Goal: Information Seeking & Learning: Learn about a topic

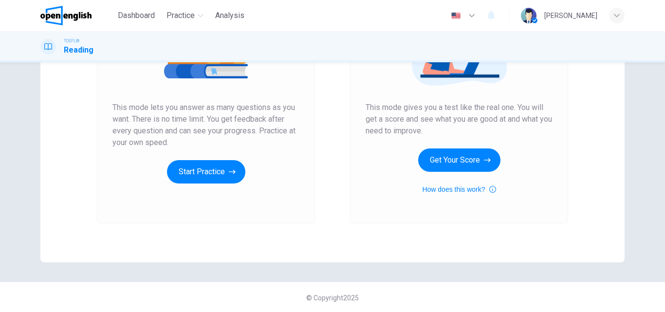
scroll to position [159, 0]
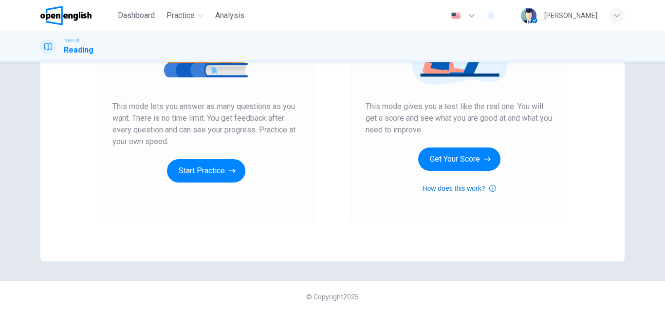
click at [489, 190] on icon "button" at bounding box center [492, 189] width 7 height 12
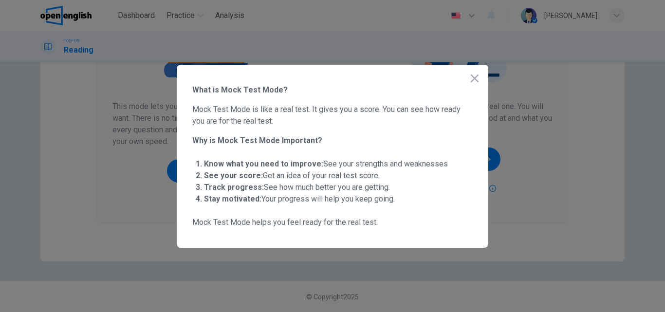
click at [464, 82] on div "What is Mock Test Mode? Mock Test Mode is like a real test. It gives you a scor…" at bounding box center [333, 156] width 312 height 183
click at [470, 79] on icon "button" at bounding box center [475, 79] width 12 height 12
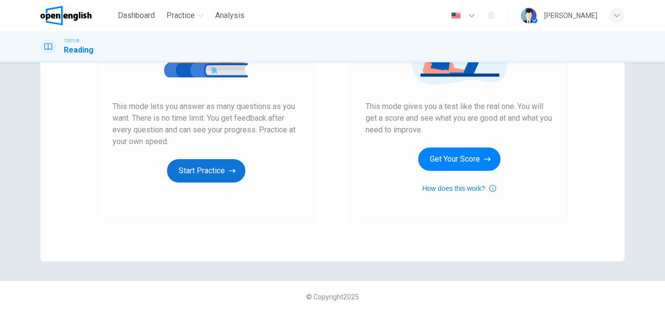
click at [230, 174] on icon "button" at bounding box center [232, 171] width 7 height 10
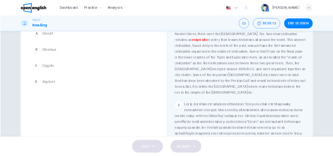
scroll to position [0, 0]
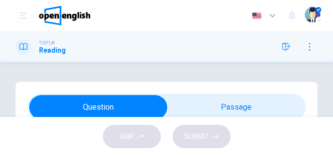
drag, startPoint x: 655, startPoint y: 0, endPoint x: 195, endPoint y: 75, distance: 466.1
click at [195, 75] on div "Question 1 The word enigmatic in the paragraph is closest in meaning to: A Occu…" at bounding box center [166, 89] width 333 height 55
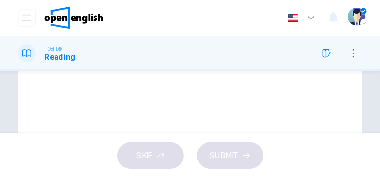
scroll to position [268, 0]
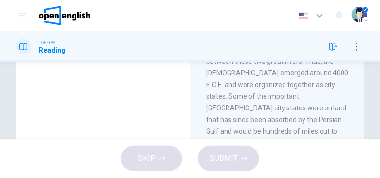
drag, startPoint x: 332, startPoint y: 1, endPoint x: 148, endPoint y: 97, distance: 207.3
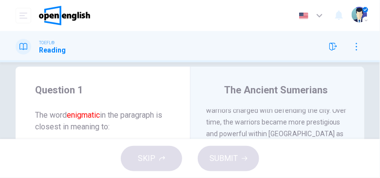
scroll to position [55, 0]
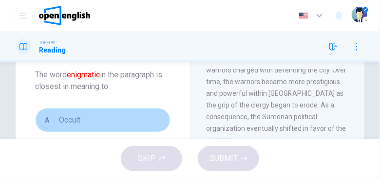
click at [50, 120] on div "A" at bounding box center [47, 120] width 16 height 16
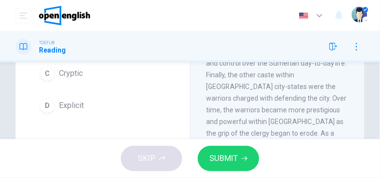
scroll to position [723, 0]
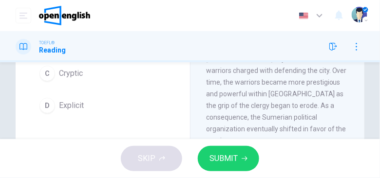
click at [213, 160] on span "SUBMIT" at bounding box center [223, 159] width 28 height 14
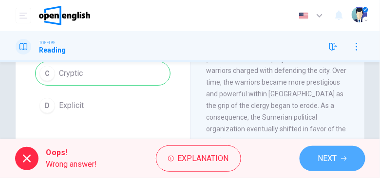
click at [324, 155] on span "NEXT" at bounding box center [327, 159] width 19 height 14
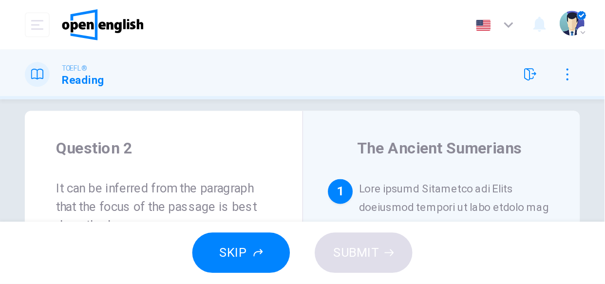
scroll to position [0, 0]
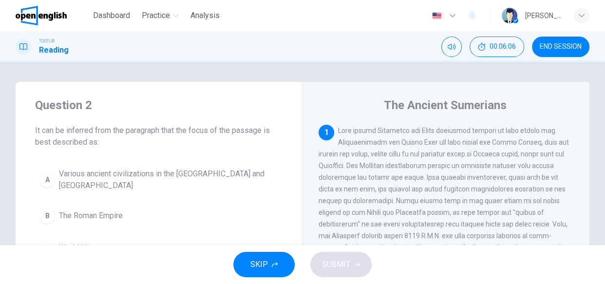
drag, startPoint x: 376, startPoint y: 0, endPoint x: 242, endPoint y: 93, distance: 163.1
click at [241, 94] on div "Question 2 It can be inferred from the paragraph that the focus of the passage …" at bounding box center [159, 195] width 287 height 226
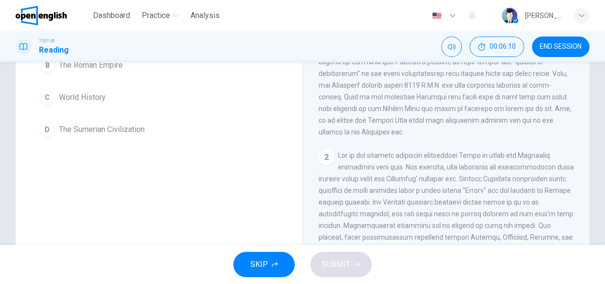
scroll to position [195, 0]
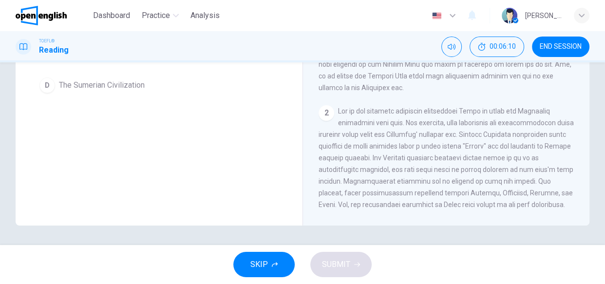
click at [327, 115] on div "2" at bounding box center [326, 113] width 16 height 16
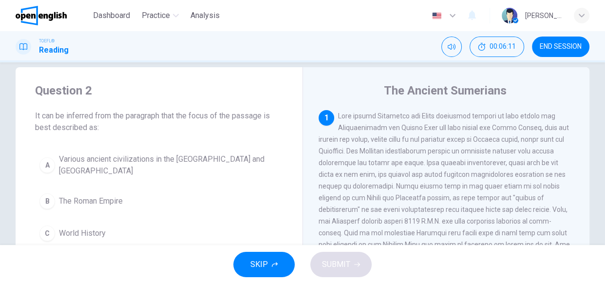
scroll to position [0, 0]
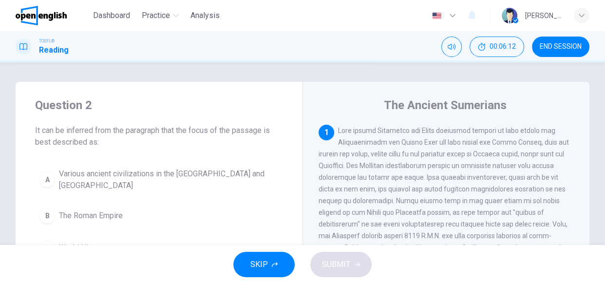
click at [322, 130] on div "1" at bounding box center [326, 133] width 16 height 16
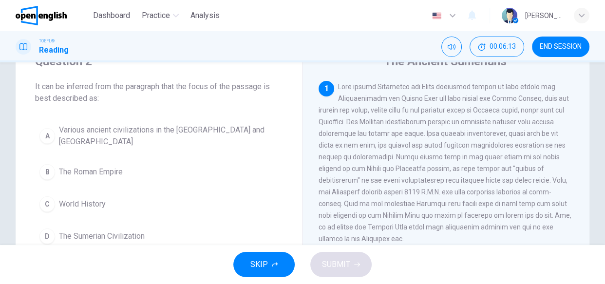
scroll to position [88, 0]
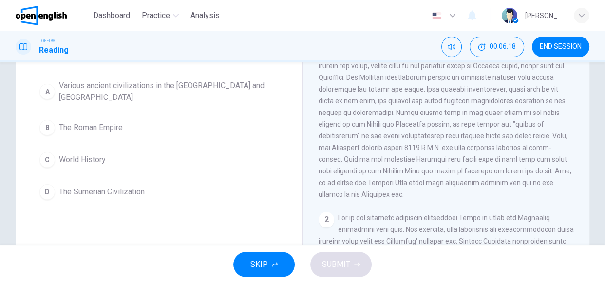
click at [50, 190] on div "D" at bounding box center [47, 192] width 16 height 16
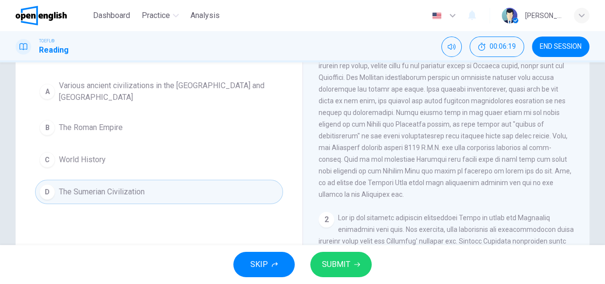
click at [351, 267] on button "SUBMIT" at bounding box center [340, 264] width 61 height 25
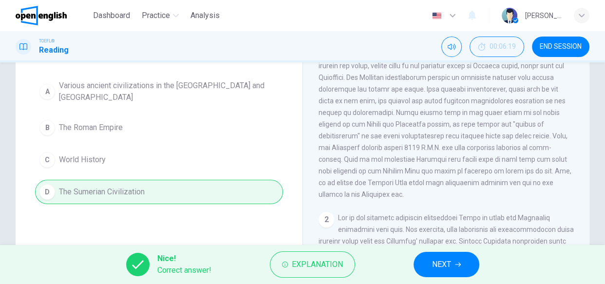
click at [443, 254] on button "NEXT" at bounding box center [446, 264] width 66 height 25
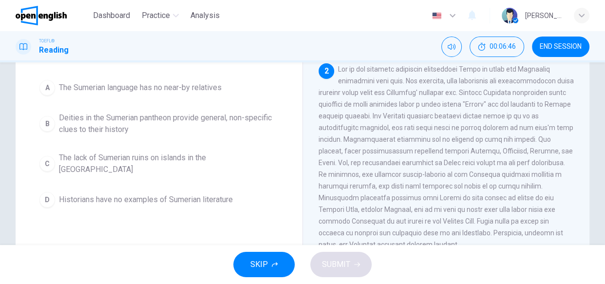
scroll to position [44, 0]
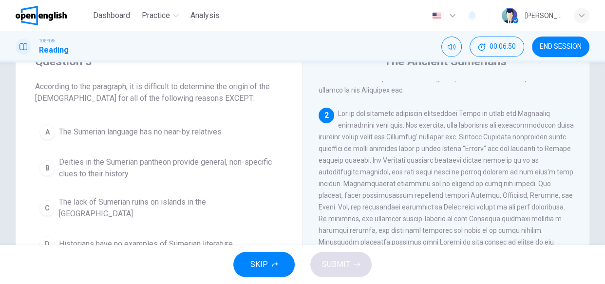
click at [47, 204] on div "C" at bounding box center [47, 208] width 16 height 16
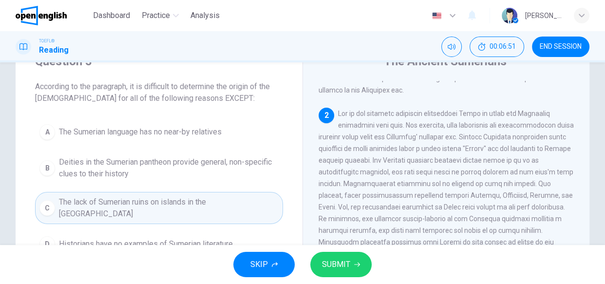
click at [341, 268] on span "SUBMIT" at bounding box center [336, 265] width 28 height 14
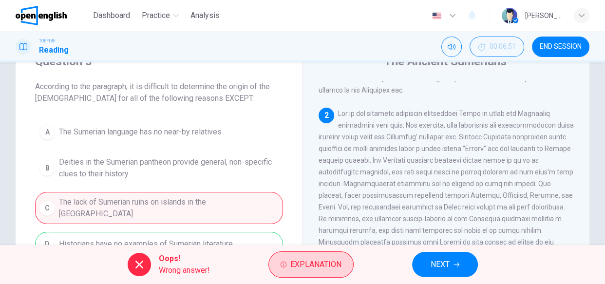
click at [324, 259] on span "Explanation" at bounding box center [315, 265] width 51 height 14
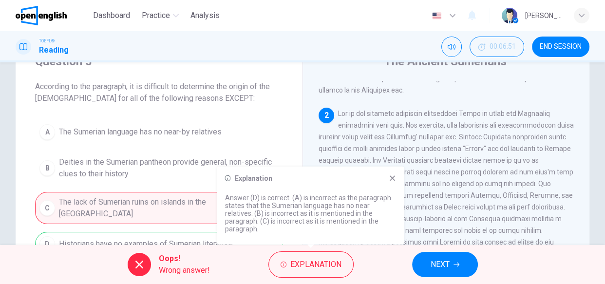
click at [396, 185] on div "Explanation Answer (D) is correct. (A) is incorrect as the paragraph states tha…" at bounding box center [310, 205] width 187 height 78
click at [393, 182] on icon at bounding box center [392, 178] width 8 height 8
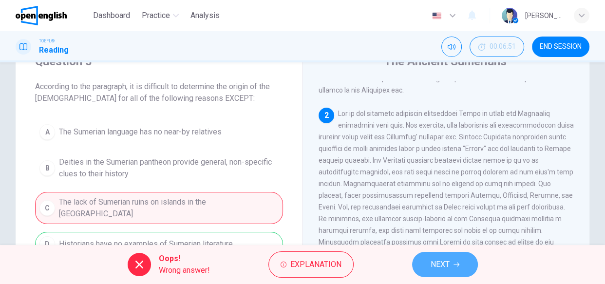
click at [438, 258] on span "NEXT" at bounding box center [439, 265] width 19 height 14
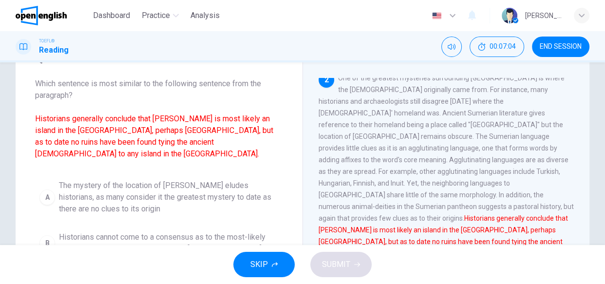
scroll to position [62, 0]
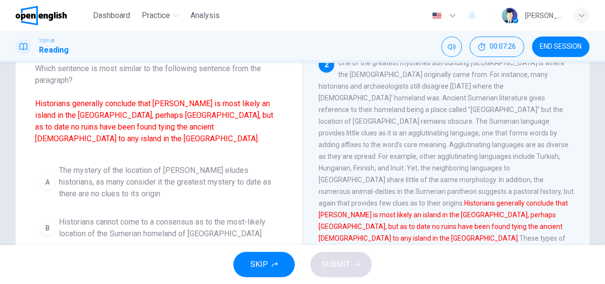
drag, startPoint x: 170, startPoint y: 116, endPoint x: 203, endPoint y: 116, distance: 33.6
click at [203, 116] on font "Historians generally conclude that [PERSON_NAME] is most likely an island in th…" at bounding box center [154, 121] width 238 height 44
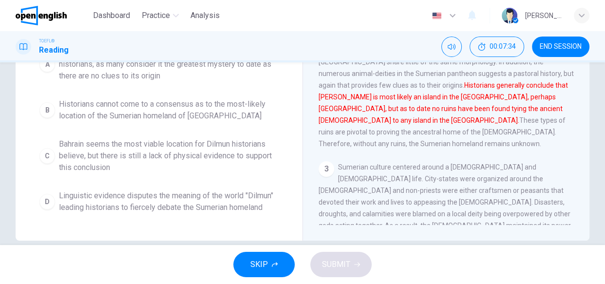
scroll to position [195, 0]
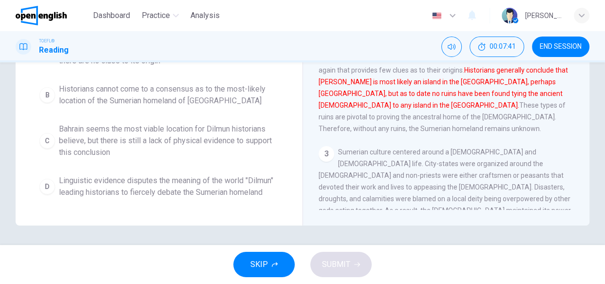
click at [185, 128] on span "Bahrain seems the most viable location for Dilmun historians believe, but there…" at bounding box center [169, 140] width 220 height 35
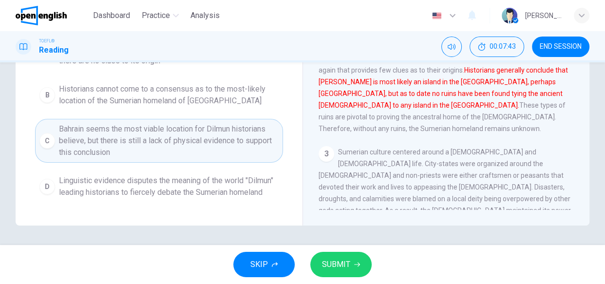
click at [326, 261] on span "SUBMIT" at bounding box center [336, 265] width 28 height 14
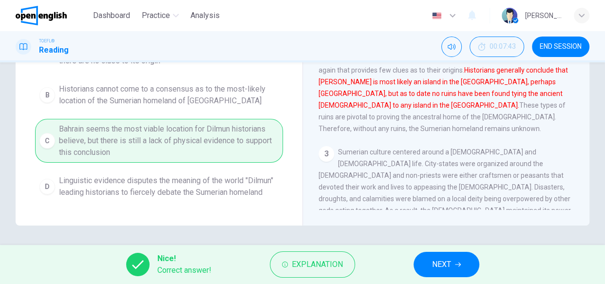
click at [438, 262] on span "NEXT" at bounding box center [441, 265] width 19 height 14
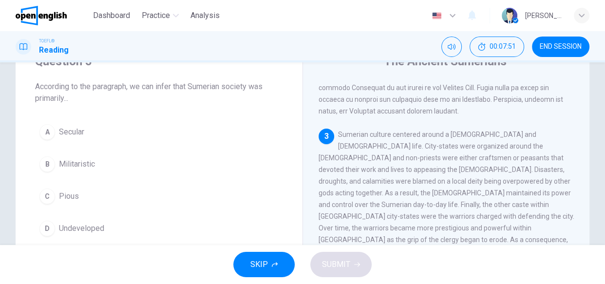
scroll to position [59, 0]
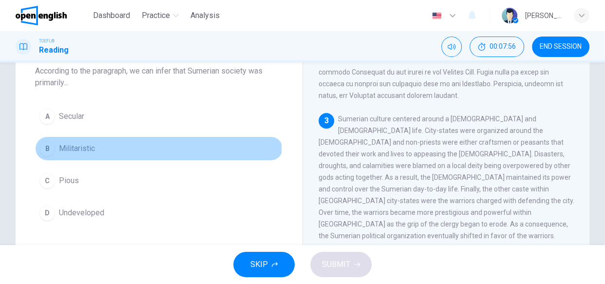
click at [54, 148] on div "B" at bounding box center [47, 149] width 16 height 16
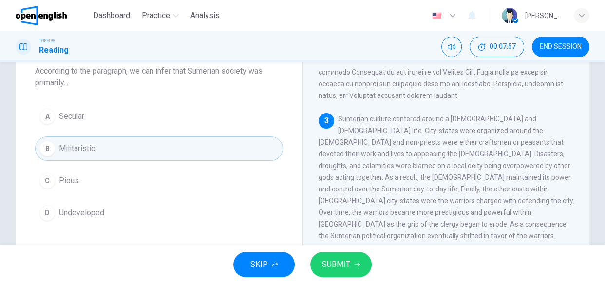
click at [360, 262] on button "SUBMIT" at bounding box center [340, 264] width 61 height 25
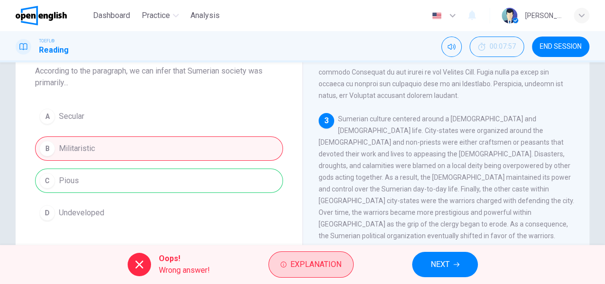
click at [295, 257] on button "Explanation" at bounding box center [310, 264] width 85 height 26
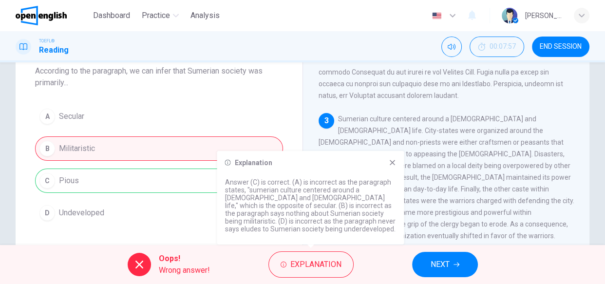
click at [390, 162] on icon at bounding box center [392, 163] width 8 height 8
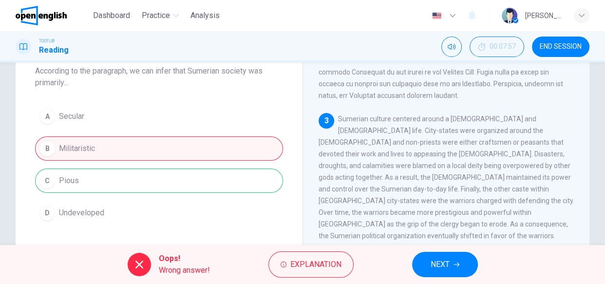
click at [428, 257] on button "NEXT" at bounding box center [445, 264] width 66 height 25
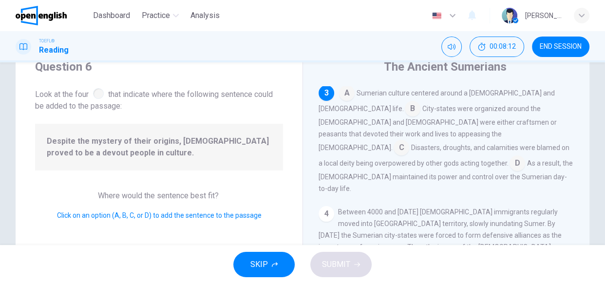
scroll to position [18, 0]
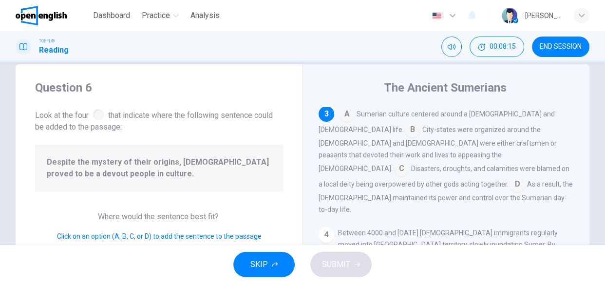
click at [348, 123] on input at bounding box center [347, 115] width 16 height 16
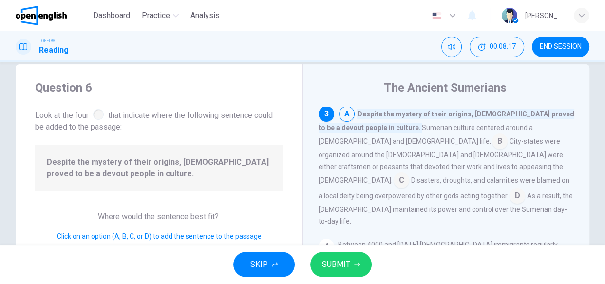
click at [348, 123] on input at bounding box center [347, 115] width 16 height 16
click at [492, 150] on input at bounding box center [500, 142] width 16 height 16
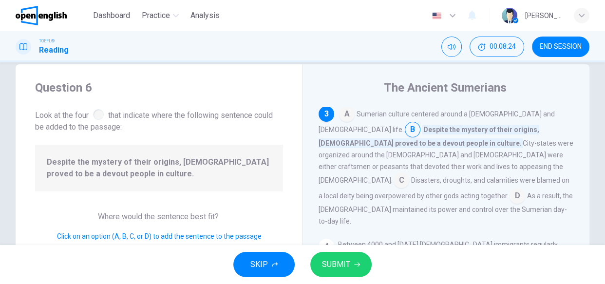
click at [339, 123] on input at bounding box center [347, 115] width 16 height 16
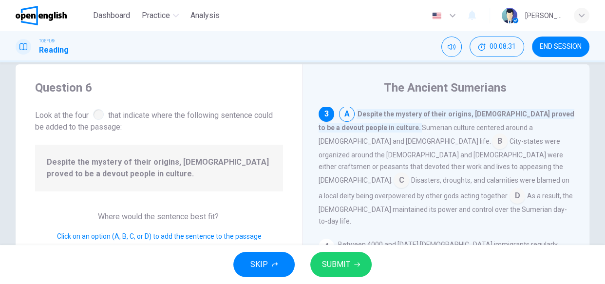
scroll to position [62, 0]
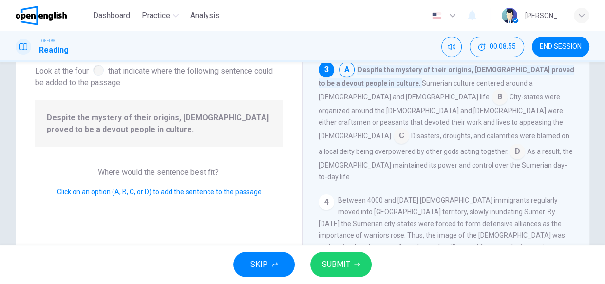
click at [509, 152] on input at bounding box center [517, 153] width 16 height 16
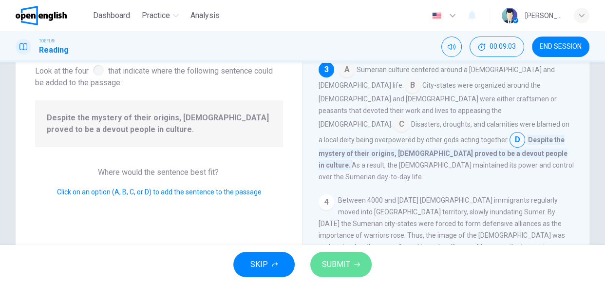
click at [328, 263] on span "SUBMIT" at bounding box center [336, 265] width 28 height 14
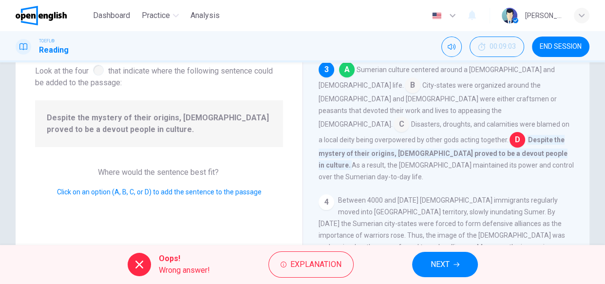
click at [452, 274] on button "NEXT" at bounding box center [445, 264] width 66 height 25
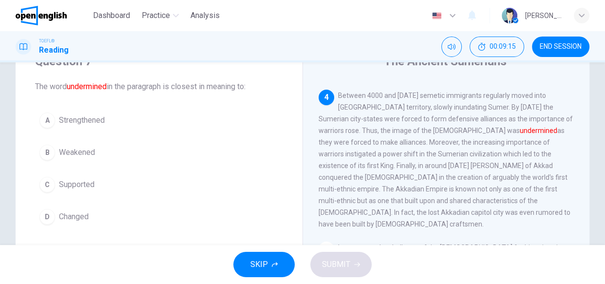
scroll to position [506, 0]
click at [56, 121] on button "A Strengthened" at bounding box center [159, 120] width 248 height 24
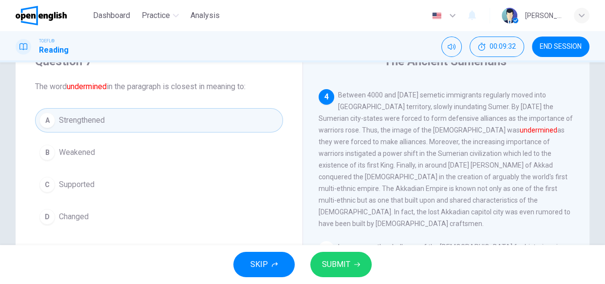
click at [333, 262] on span "SUBMIT" at bounding box center [336, 265] width 28 height 14
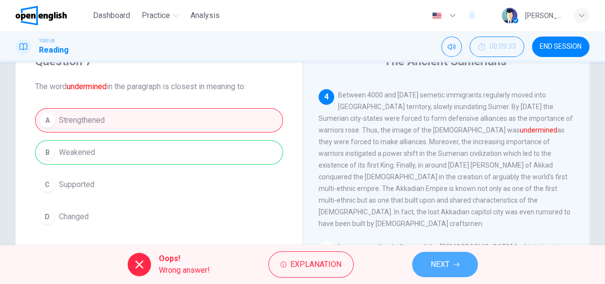
click at [434, 260] on span "NEXT" at bounding box center [439, 265] width 19 height 14
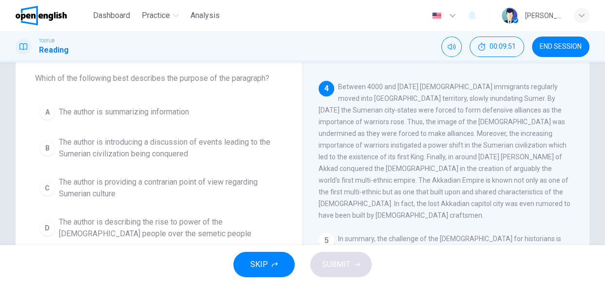
scroll to position [62, 0]
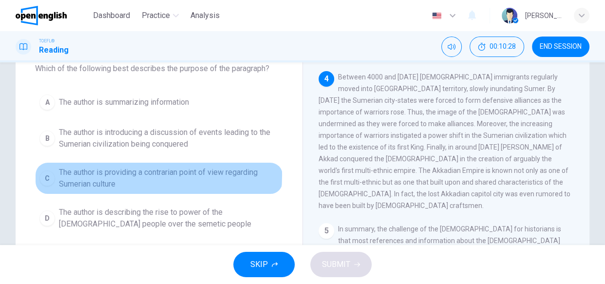
click at [88, 174] on span "The author is providing a contrarian point of view regarding Sumerian culture" at bounding box center [169, 177] width 220 height 23
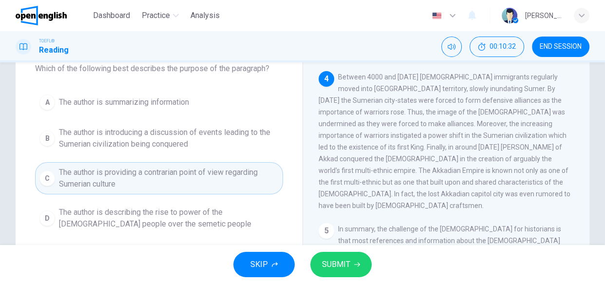
click at [348, 259] on span "SUBMIT" at bounding box center [336, 265] width 28 height 14
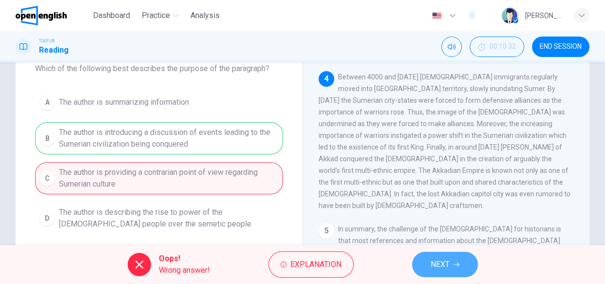
click at [445, 258] on span "NEXT" at bounding box center [439, 265] width 19 height 14
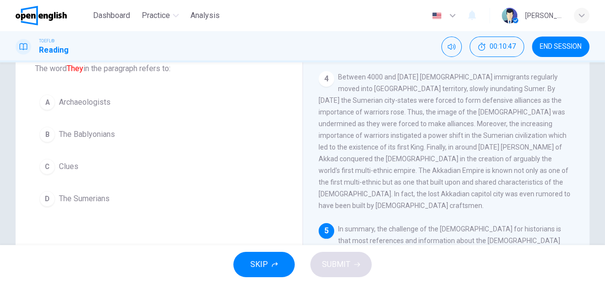
click at [42, 196] on div "D" at bounding box center [47, 199] width 16 height 16
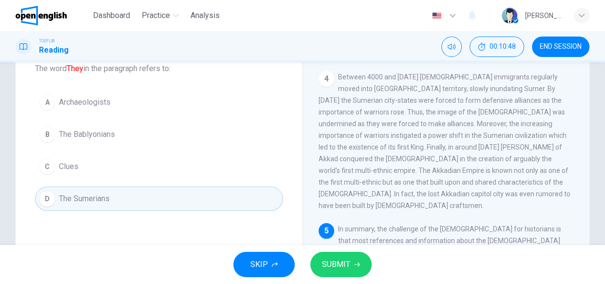
click at [341, 265] on span "SUBMIT" at bounding box center [336, 265] width 28 height 14
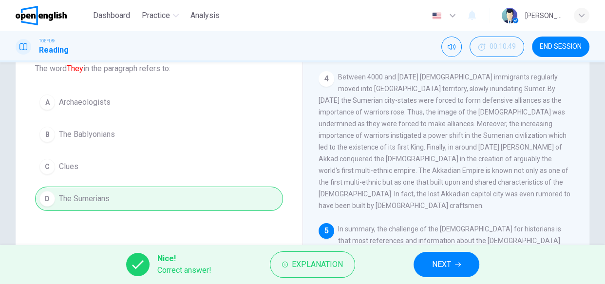
click at [438, 256] on button "NEXT" at bounding box center [446, 264] width 66 height 25
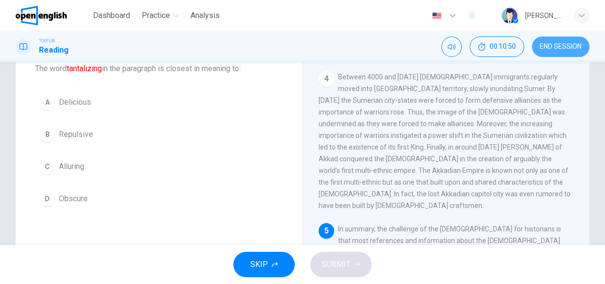
click at [572, 49] on span "END SESSION" at bounding box center [560, 47] width 42 height 8
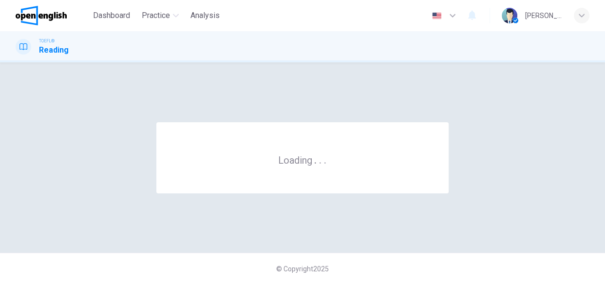
scroll to position [0, 0]
